Goal: Register for event/course

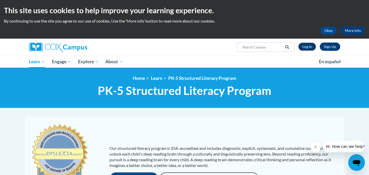
click at [309, 48] on link "Log In" at bounding box center [308, 47] width 18 height 8
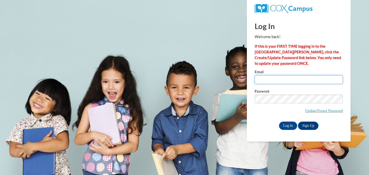
click at [270, 77] on input "Email" at bounding box center [299, 79] width 88 height 9
type input "cassie.winter.11@gmail.com"
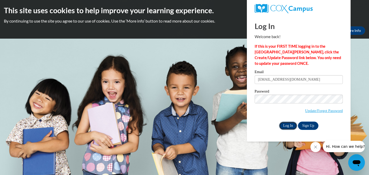
click at [290, 123] on input "Log In" at bounding box center [288, 126] width 18 height 8
click at [317, 148] on icon "Close message from company" at bounding box center [316, 147] width 3 height 3
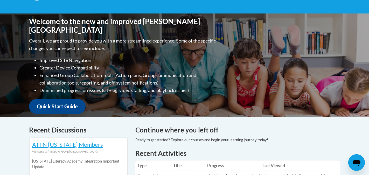
scroll to position [105, 0]
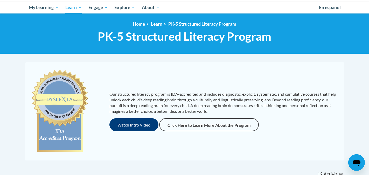
scroll to position [57, 0]
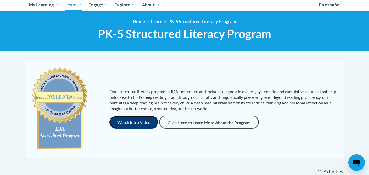
click at [139, 125] on button "Watch Intro Video" at bounding box center [134, 122] width 49 height 13
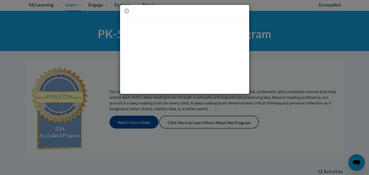
click at [95, 54] on div at bounding box center [184, 49] width 369 height 99
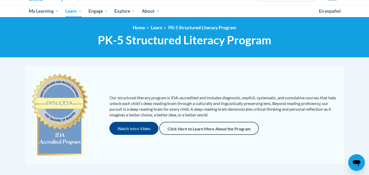
scroll to position [51, 0]
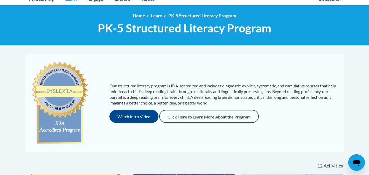
scroll to position [73, 0]
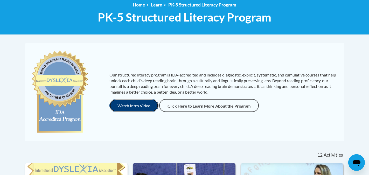
click at [141, 105] on button "Watch Intro Video" at bounding box center [134, 105] width 49 height 13
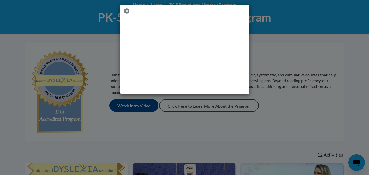
click at [127, 11] on icon "button" at bounding box center [126, 10] width 5 height 5
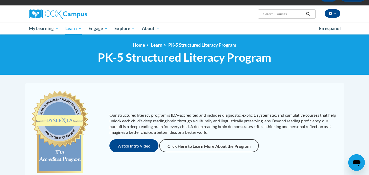
scroll to position [0, 0]
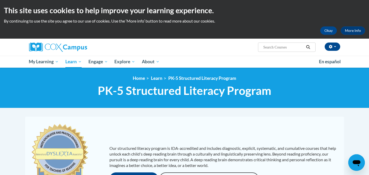
click at [284, 47] on input "Search..." at bounding box center [284, 47] width 42 height 6
paste input "Systematic & Explicit Phonics Instruction"
type input "Systematic & Explicit Phonics Instruction"
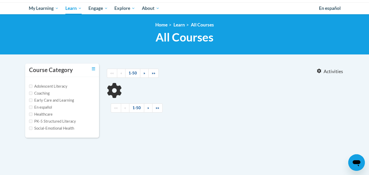
type input "Systematic"
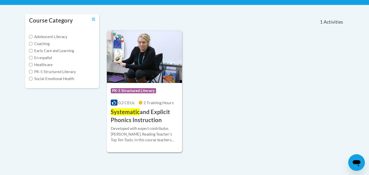
scroll to position [114, 0]
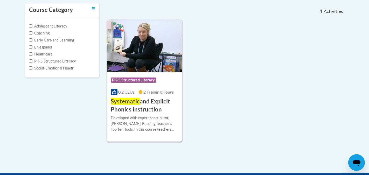
click at [190, 95] on div "Course Category: PK-5 Structured Literacy 0.2 CEUs 2 Training Hours COURSE Syst…" at bounding box center [226, 80] width 238 height 122
click at [153, 101] on h3 "Systematic and Explicit Phonics Instruction" at bounding box center [145, 106] width 68 height 16
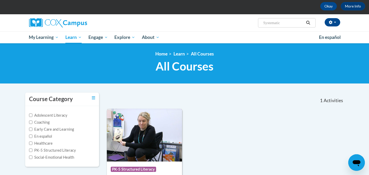
scroll to position [23, 0]
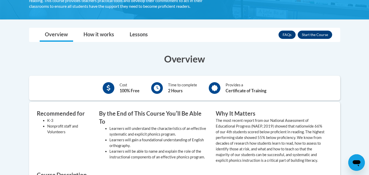
scroll to position [138, 0]
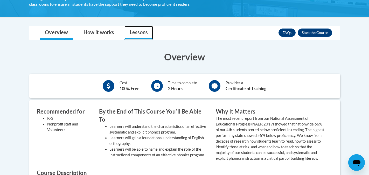
click at [135, 31] on link "Lessons" at bounding box center [139, 33] width 29 height 14
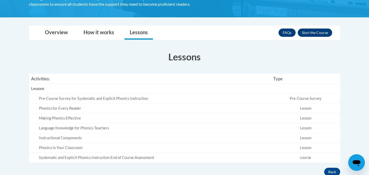
click at [106, 98] on div "Pre-Course Survey for Systematic and Explicit Phonics Instruction" at bounding box center [154, 98] width 231 height 5
click at [316, 36] on button "Enroll" at bounding box center [315, 33] width 35 height 8
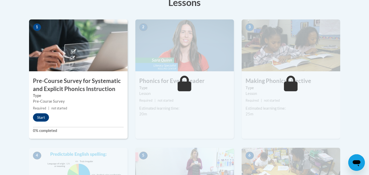
scroll to position [164, 0]
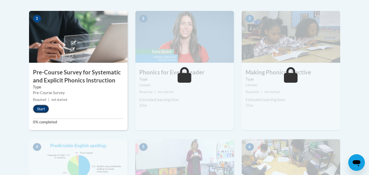
click at [41, 108] on button "Start" at bounding box center [41, 109] width 16 height 8
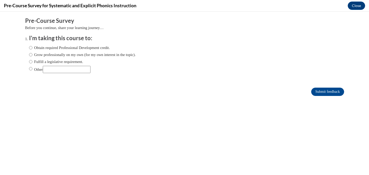
scroll to position [0, 0]
click at [32, 69] on input "Other" at bounding box center [30, 69] width 3 height 6
radio input "true"
click at [54, 70] on input "Other" at bounding box center [67, 69] width 48 height 7
type input "school"
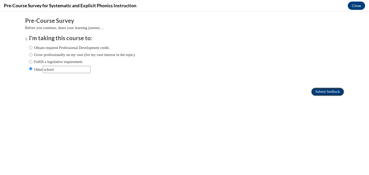
click at [314, 91] on input "Submit feedback" at bounding box center [328, 92] width 33 height 8
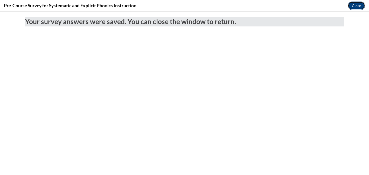
click at [357, 7] on button "Close" at bounding box center [356, 6] width 17 height 8
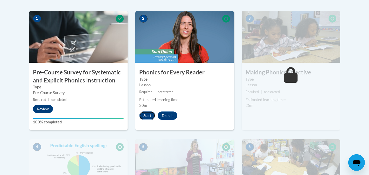
click at [147, 112] on button "Start" at bounding box center [147, 116] width 16 height 8
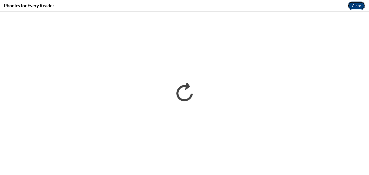
click at [358, 6] on button "Close" at bounding box center [356, 6] width 17 height 8
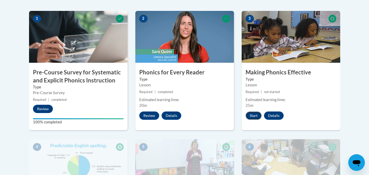
click at [253, 114] on button "Start" at bounding box center [254, 116] width 16 height 8
